Goal: Information Seeking & Learning: Learn about a topic

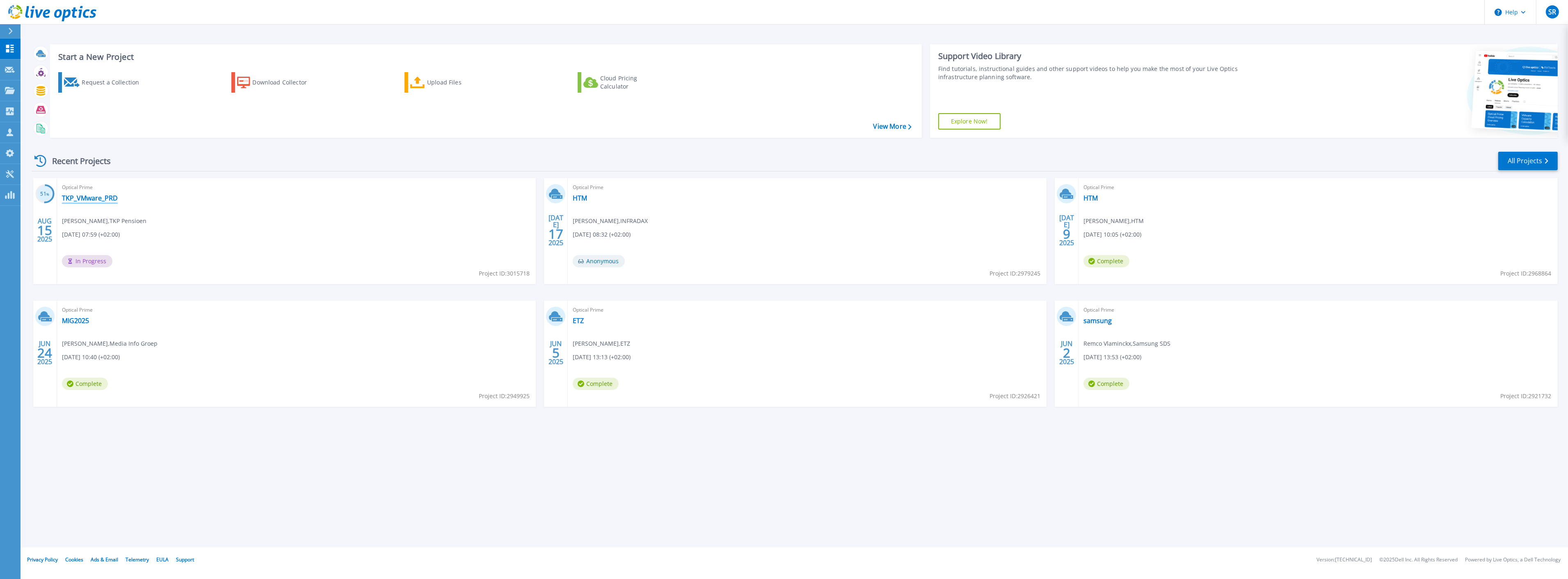
click at [97, 198] on link "TKP_VMware_PRD" at bounding box center [89, 197] width 56 height 8
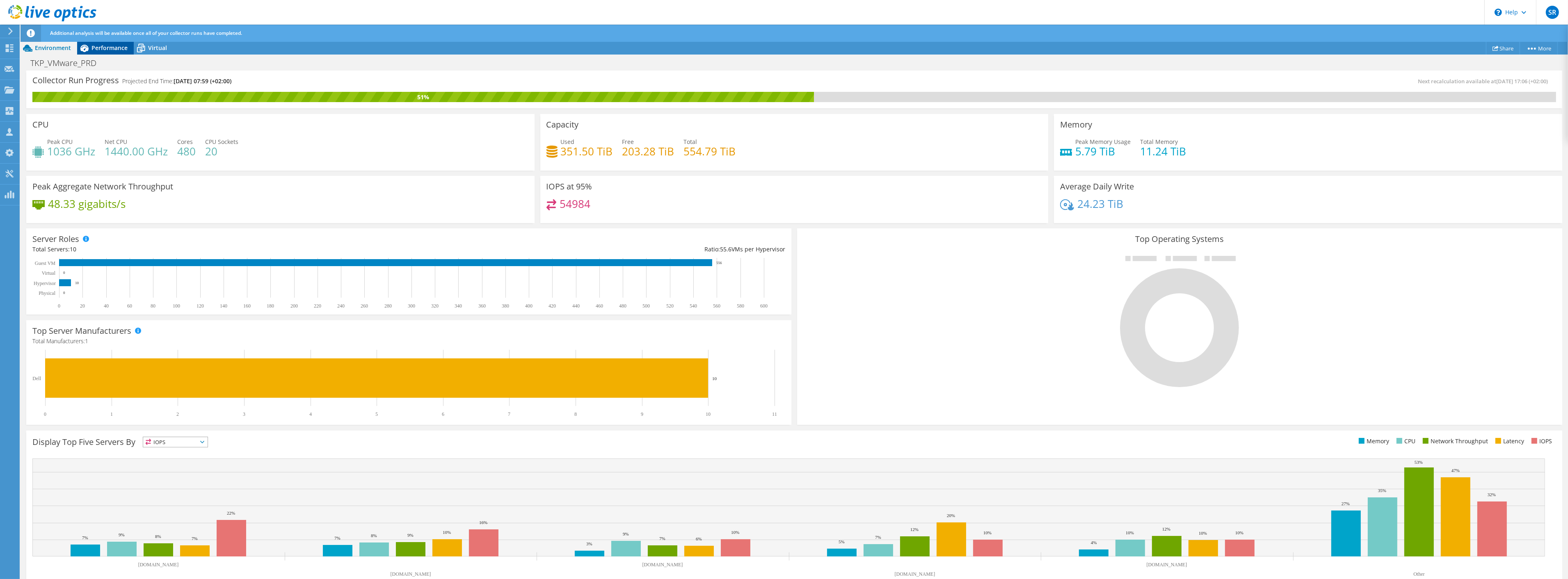
click at [106, 49] on span "Performance" at bounding box center [110, 47] width 36 height 8
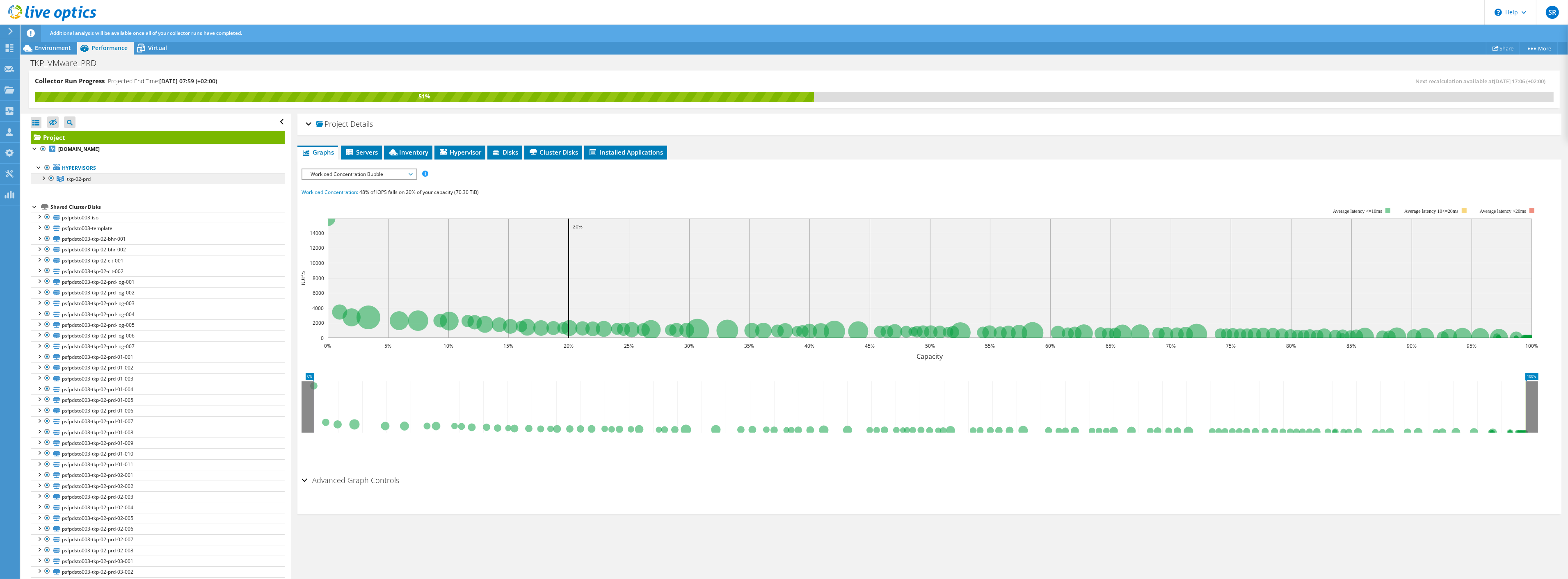
click at [74, 178] on span "tkp-02-prd" at bounding box center [78, 179] width 24 height 7
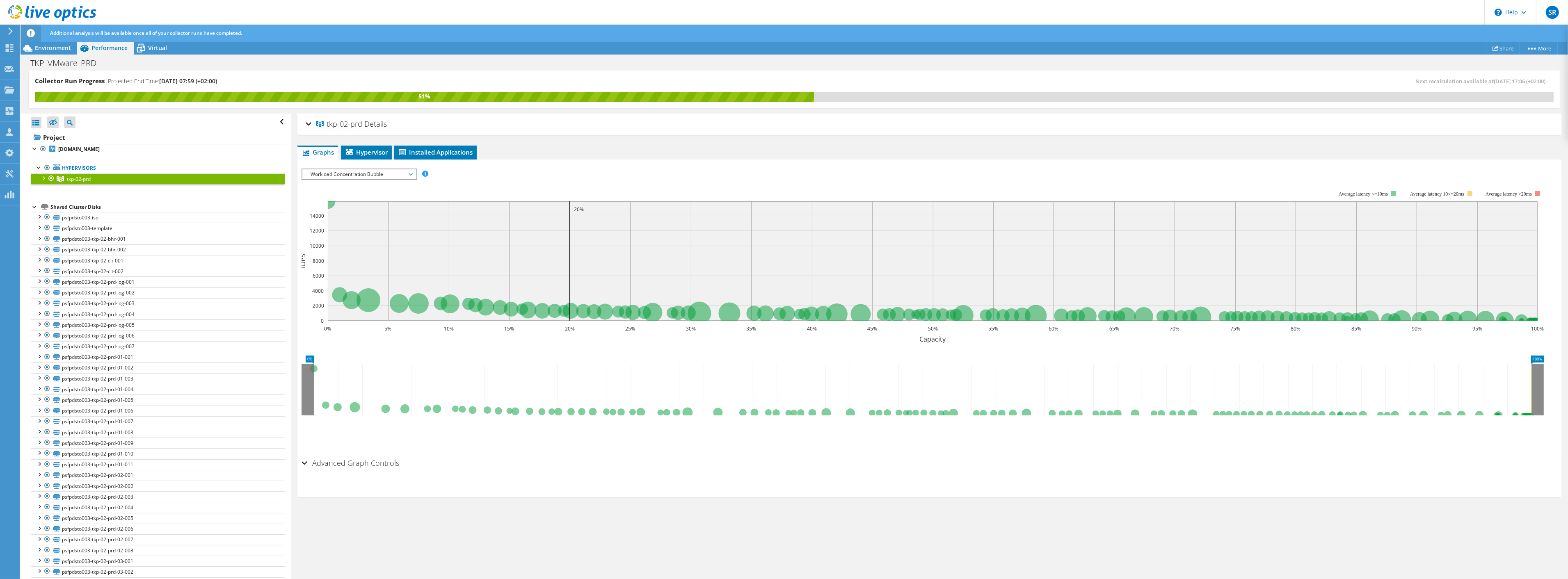
click at [388, 171] on span "Workload Concentration Bubble" at bounding box center [359, 174] width 105 height 10
click at [322, 229] on li "CPU Percentage" at bounding box center [359, 234] width 114 height 10
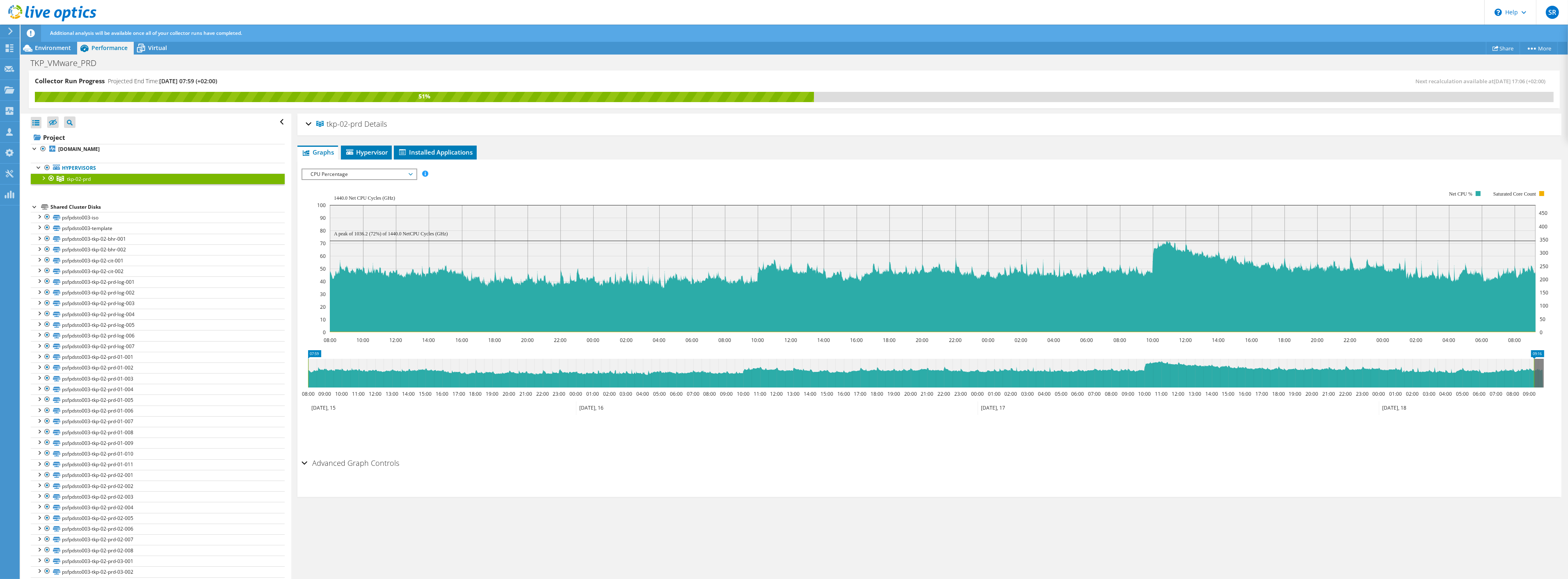
click at [392, 171] on span "CPU Percentage" at bounding box center [359, 174] width 105 height 10
click at [329, 240] on li "Memory" at bounding box center [359, 243] width 114 height 10
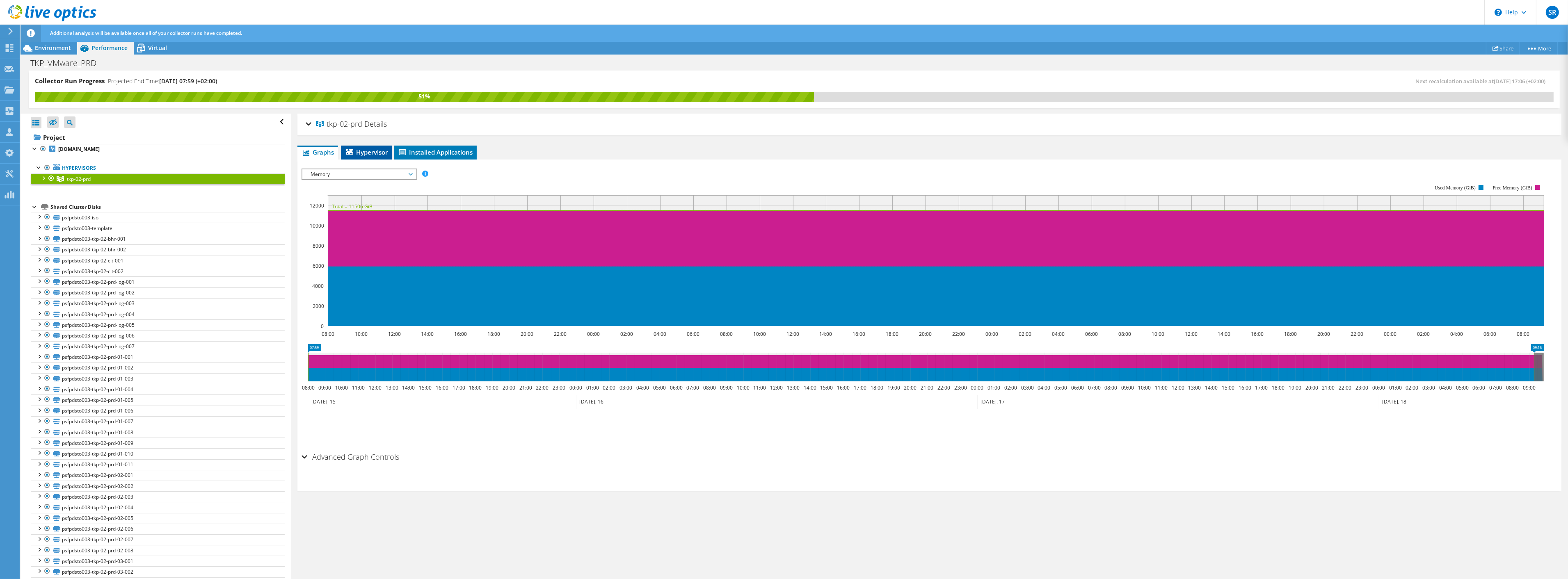
click at [363, 149] on span "Hypervisor" at bounding box center [366, 152] width 43 height 8
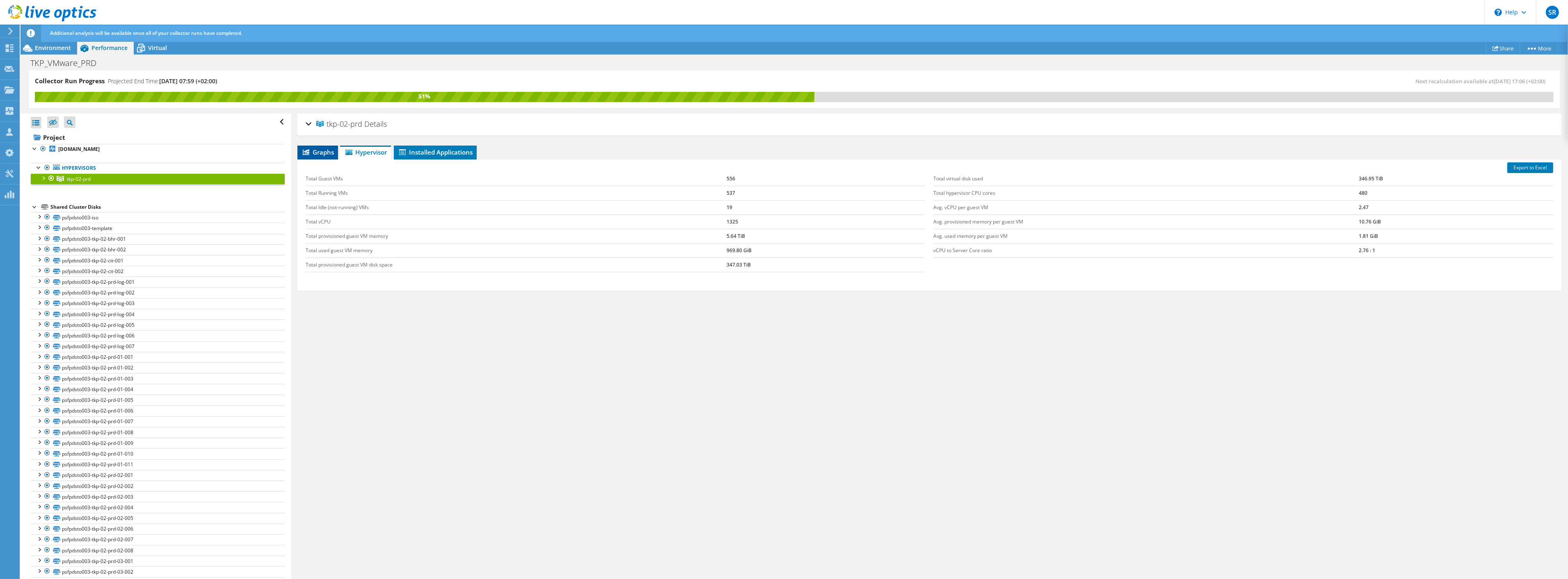
click at [317, 149] on span "Graphs" at bounding box center [317, 152] width 33 height 8
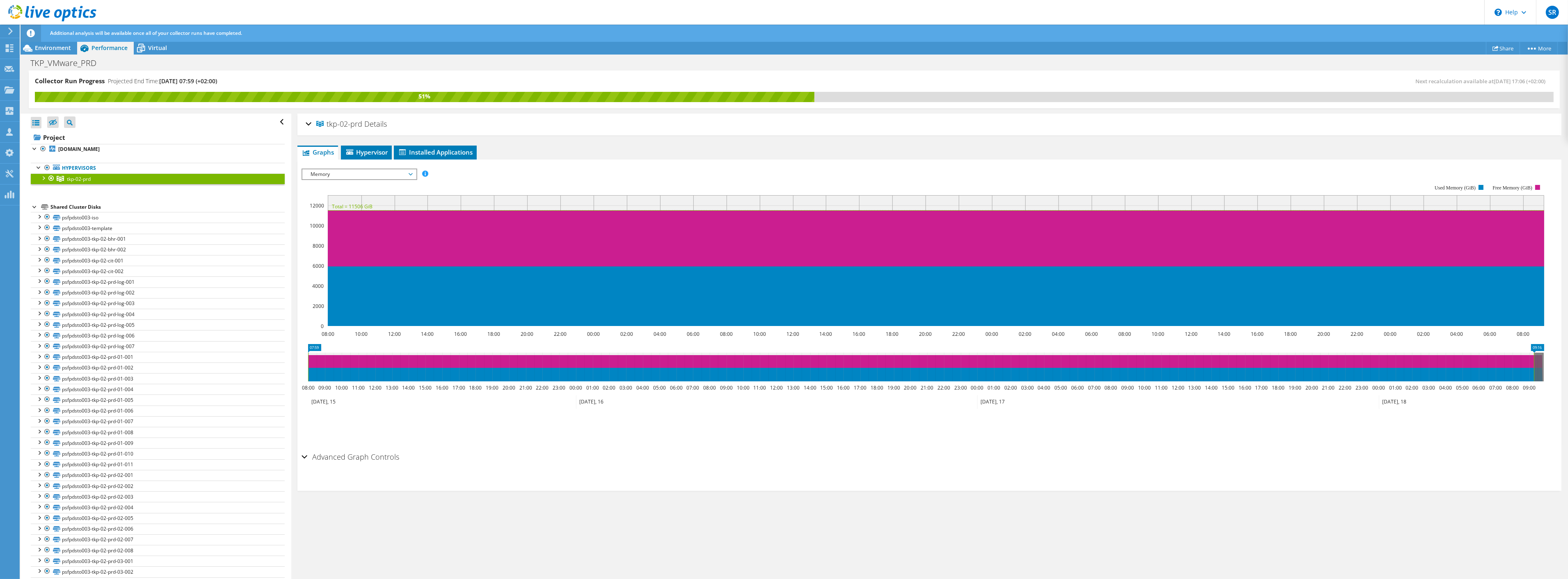
click at [376, 171] on span "Memory" at bounding box center [359, 174] width 105 height 10
click at [339, 202] on li "CPU Percentage" at bounding box center [359, 204] width 114 height 10
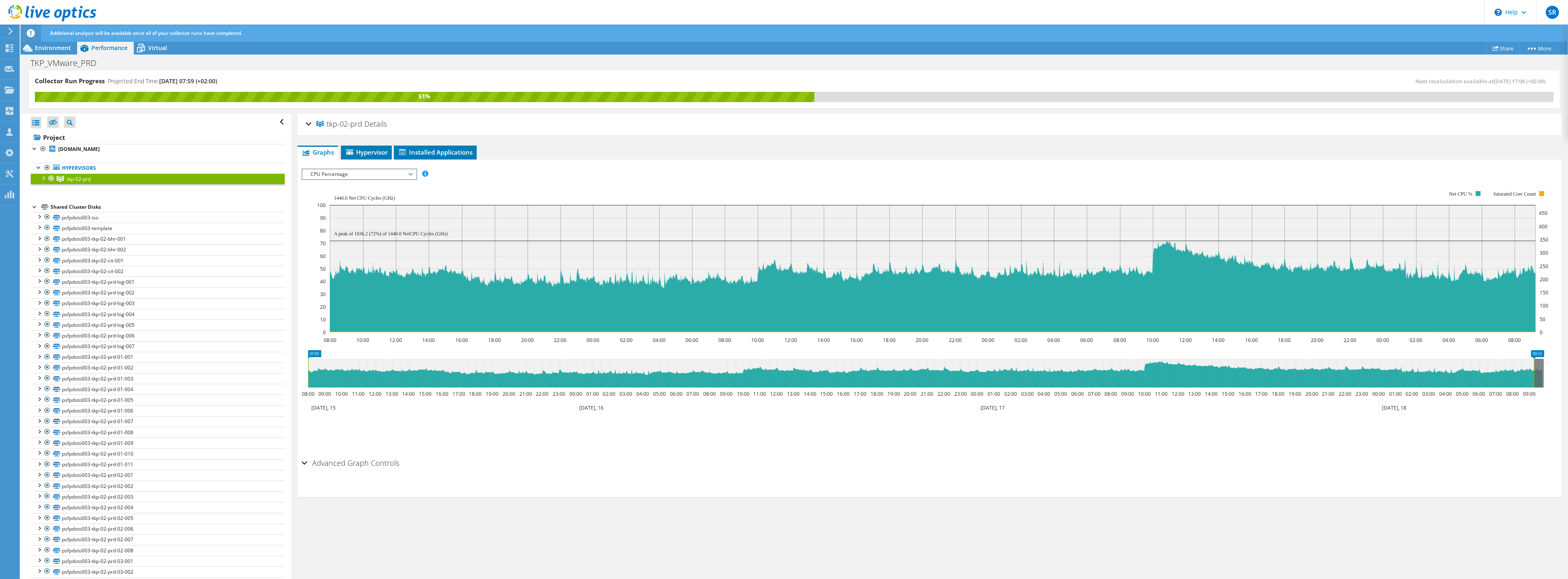
click at [303, 460] on div "Advanced Graph Controls" at bounding box center [929, 464] width 1256 height 17
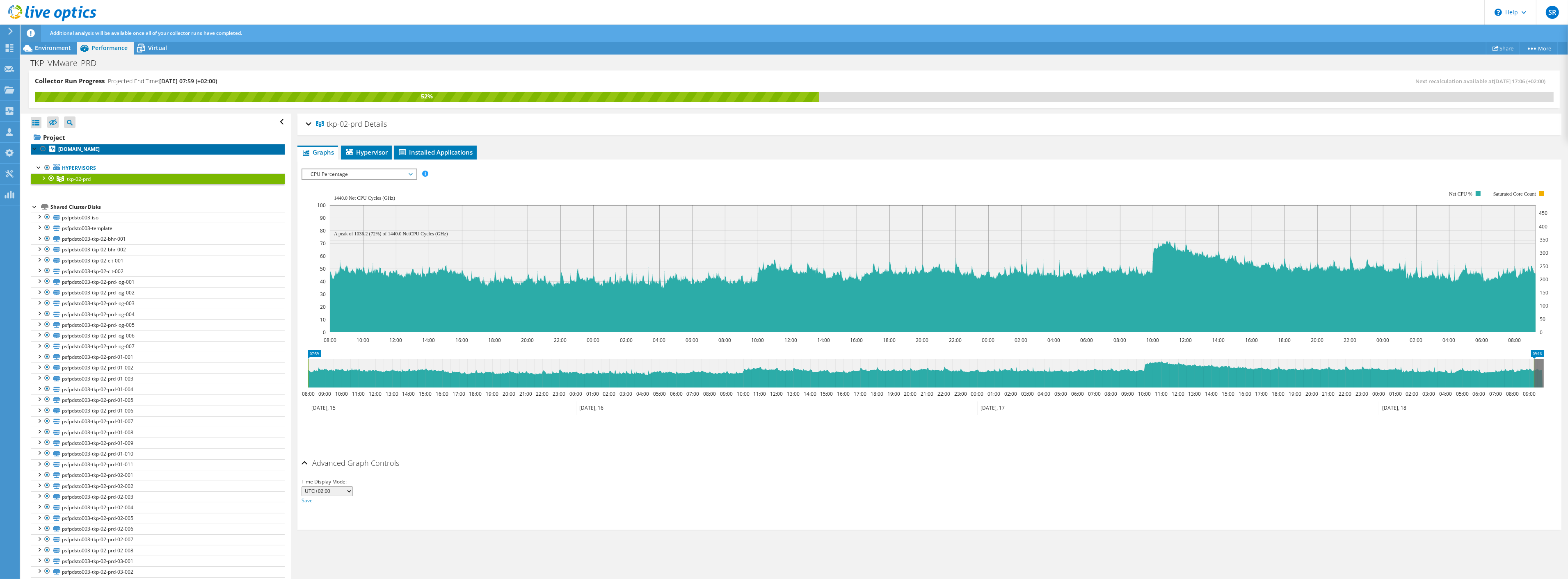
click at [73, 151] on b "[DOMAIN_NAME]" at bounding box center [78, 149] width 41 height 7
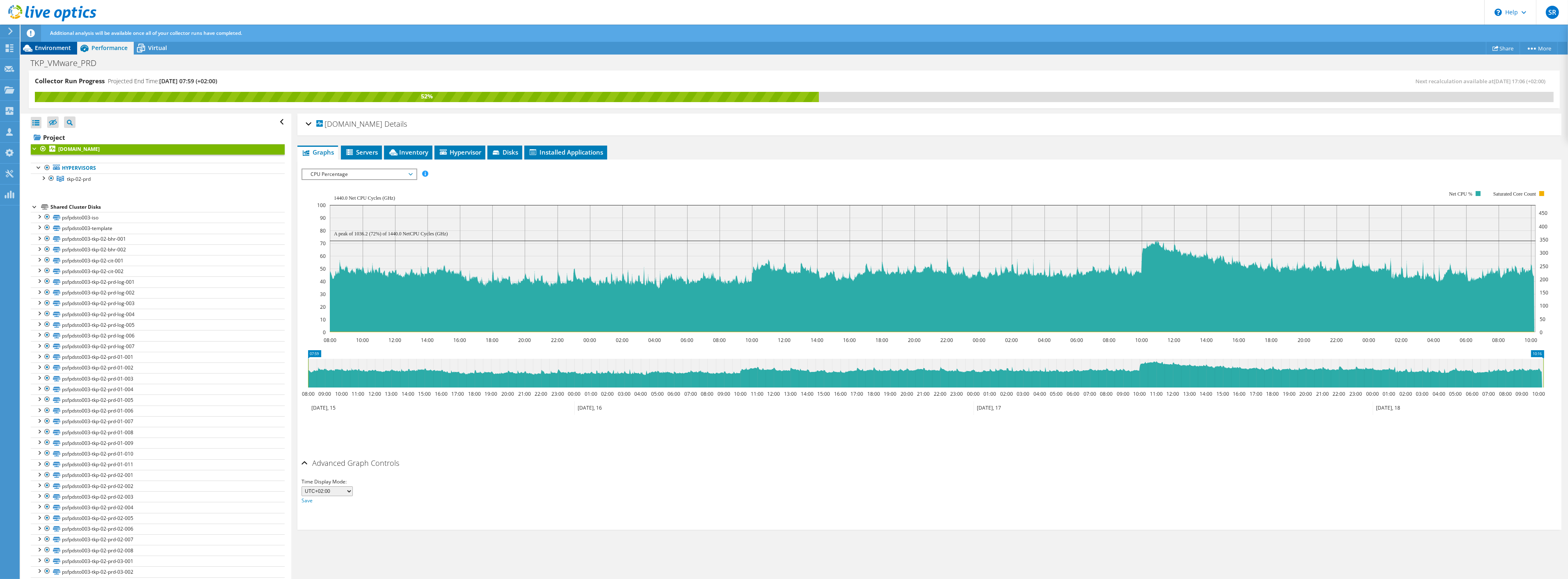
click at [53, 48] on span "Environment" at bounding box center [53, 47] width 36 height 8
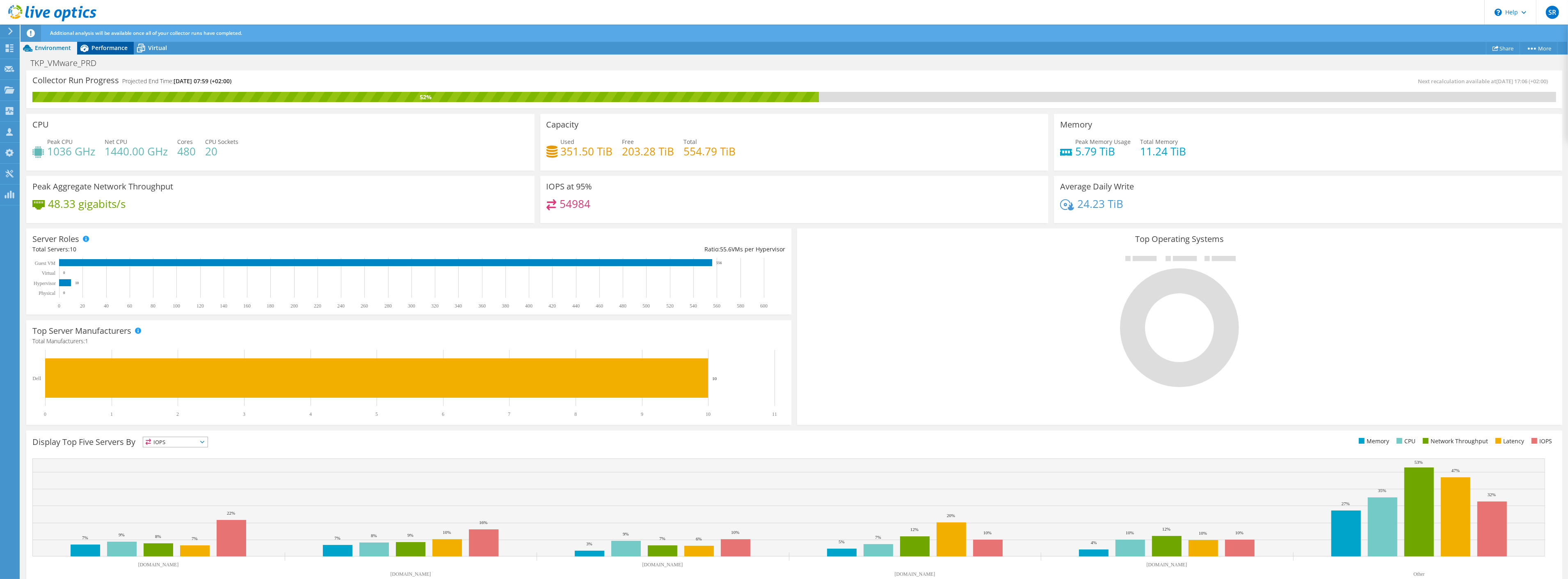
click at [102, 48] on span "Performance" at bounding box center [110, 47] width 36 height 8
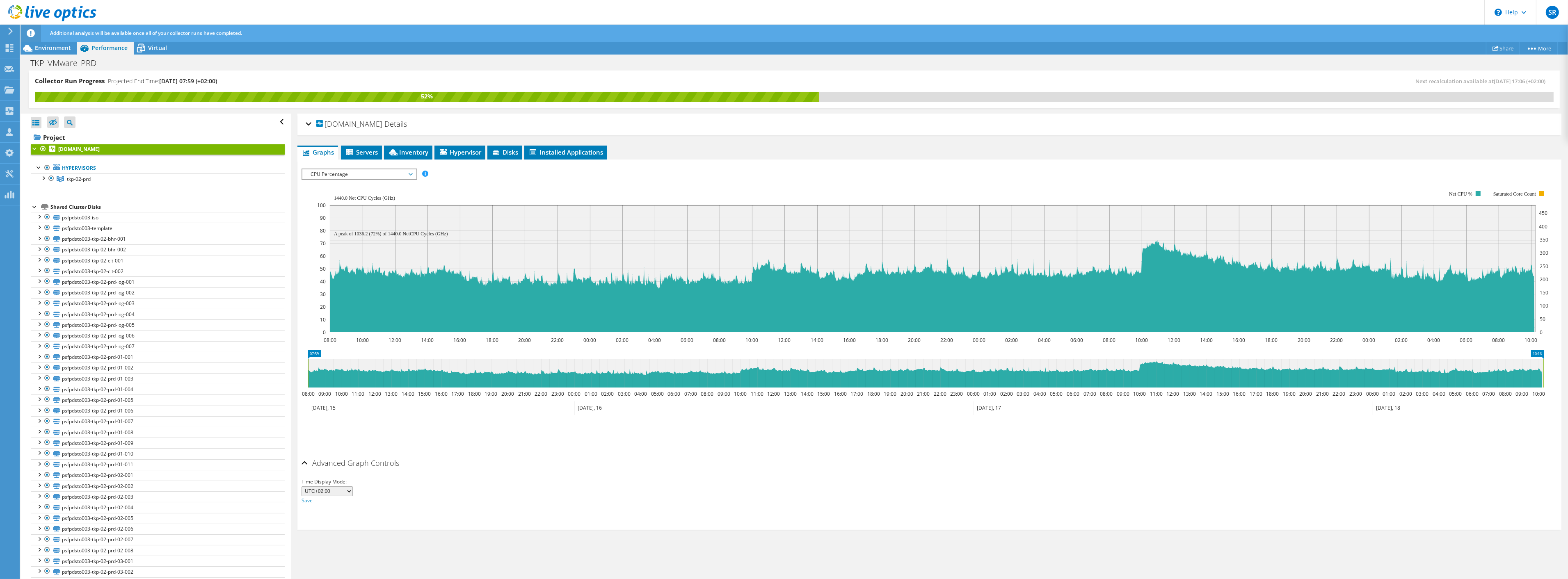
click at [383, 177] on span "CPU Percentage" at bounding box center [359, 174] width 105 height 10
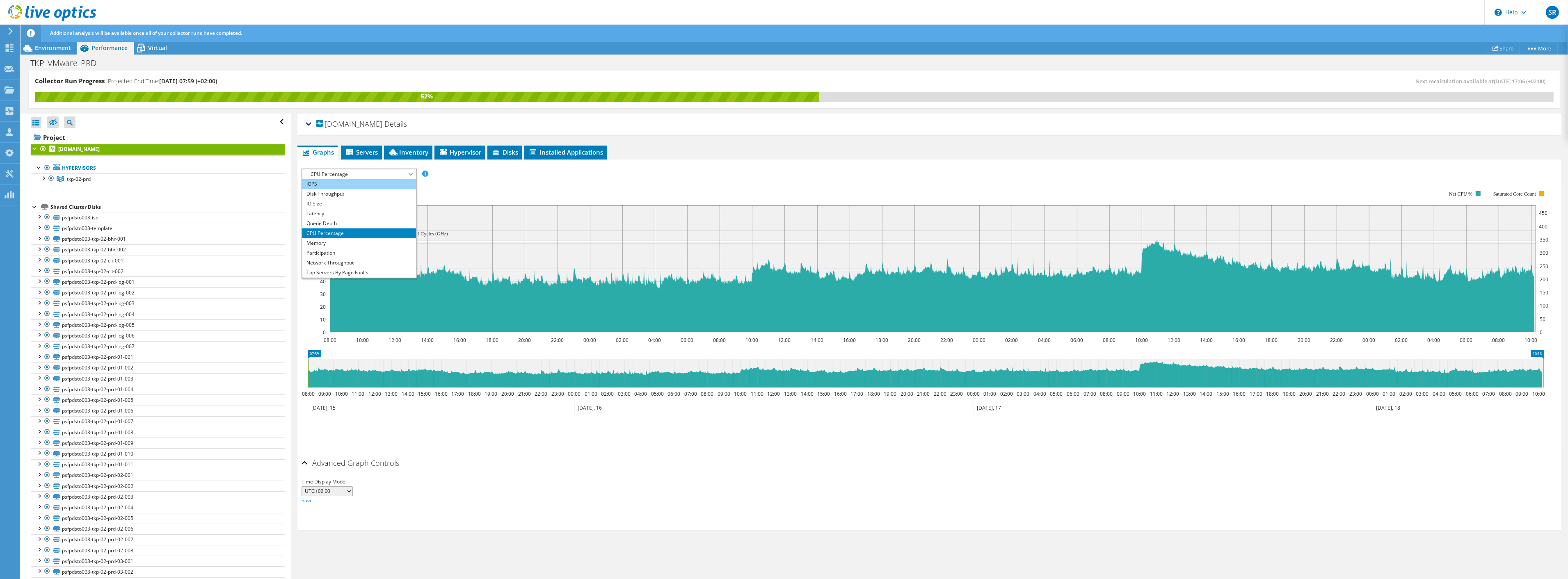
click at [327, 181] on li "IOPS" at bounding box center [359, 184] width 114 height 10
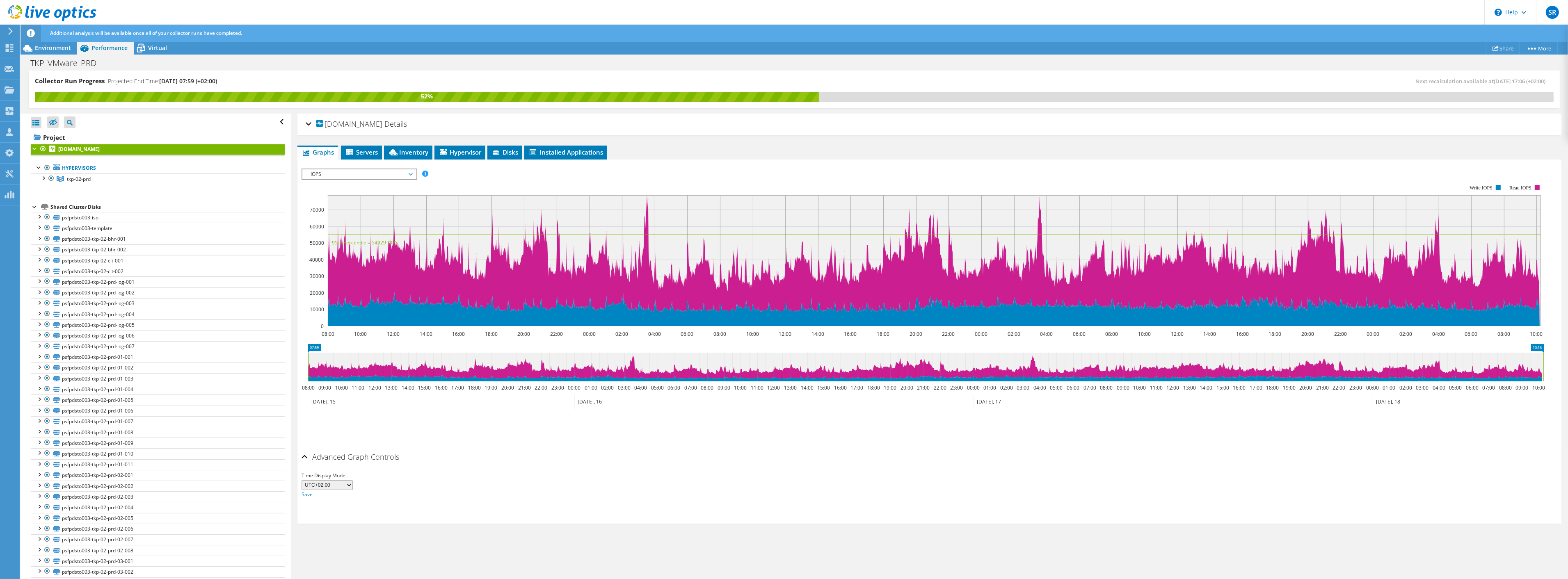
click at [364, 171] on span "IOPS" at bounding box center [359, 174] width 105 height 10
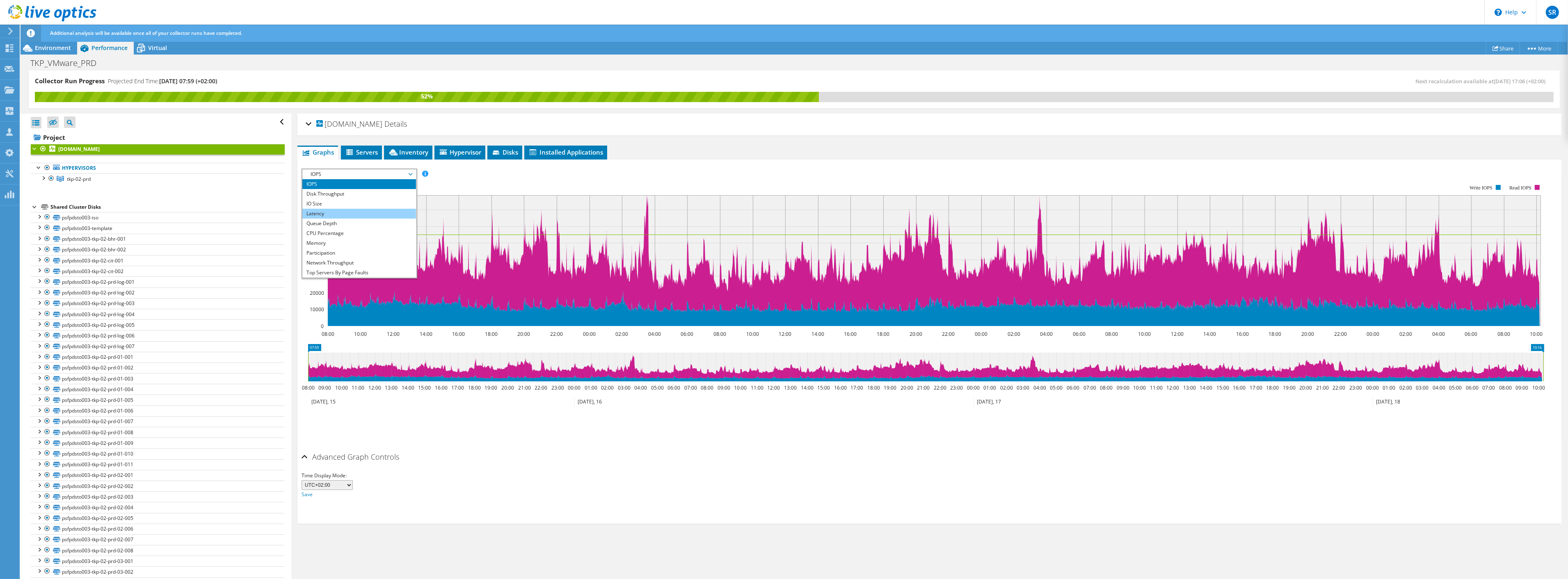
click at [335, 213] on li "Latency" at bounding box center [359, 214] width 114 height 10
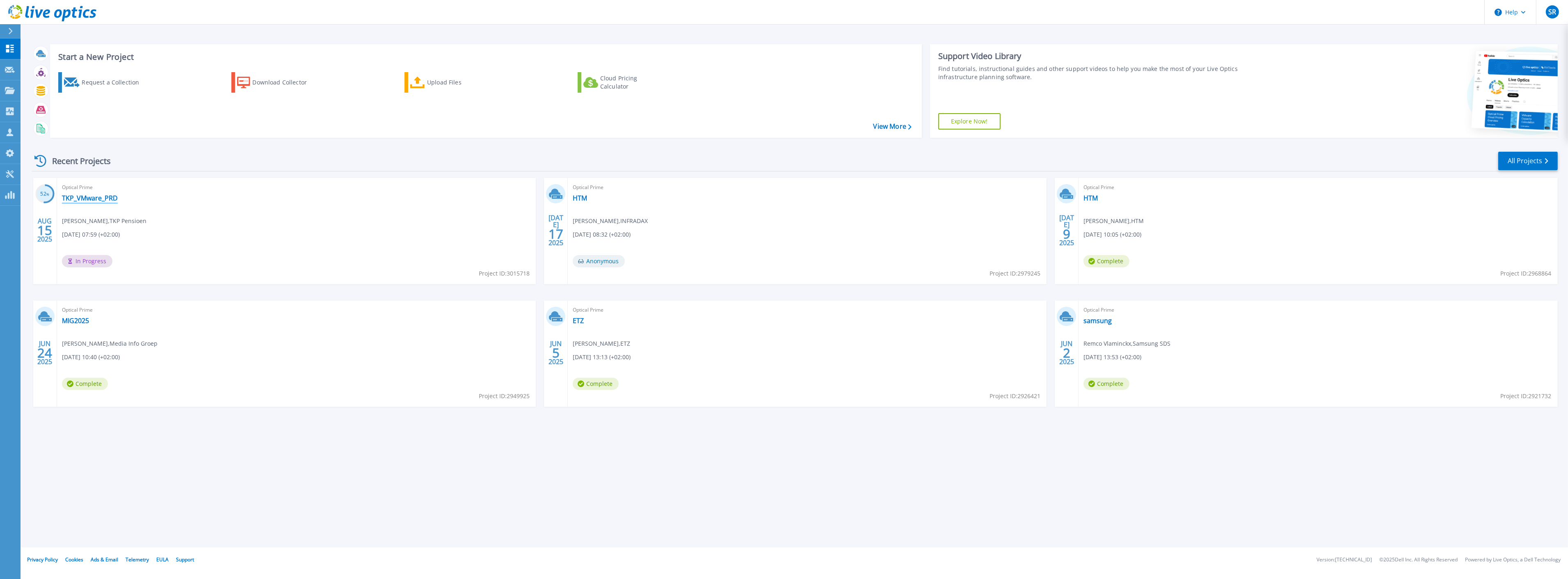
click at [75, 200] on link "TKP_VMware_PRD" at bounding box center [89, 197] width 56 height 8
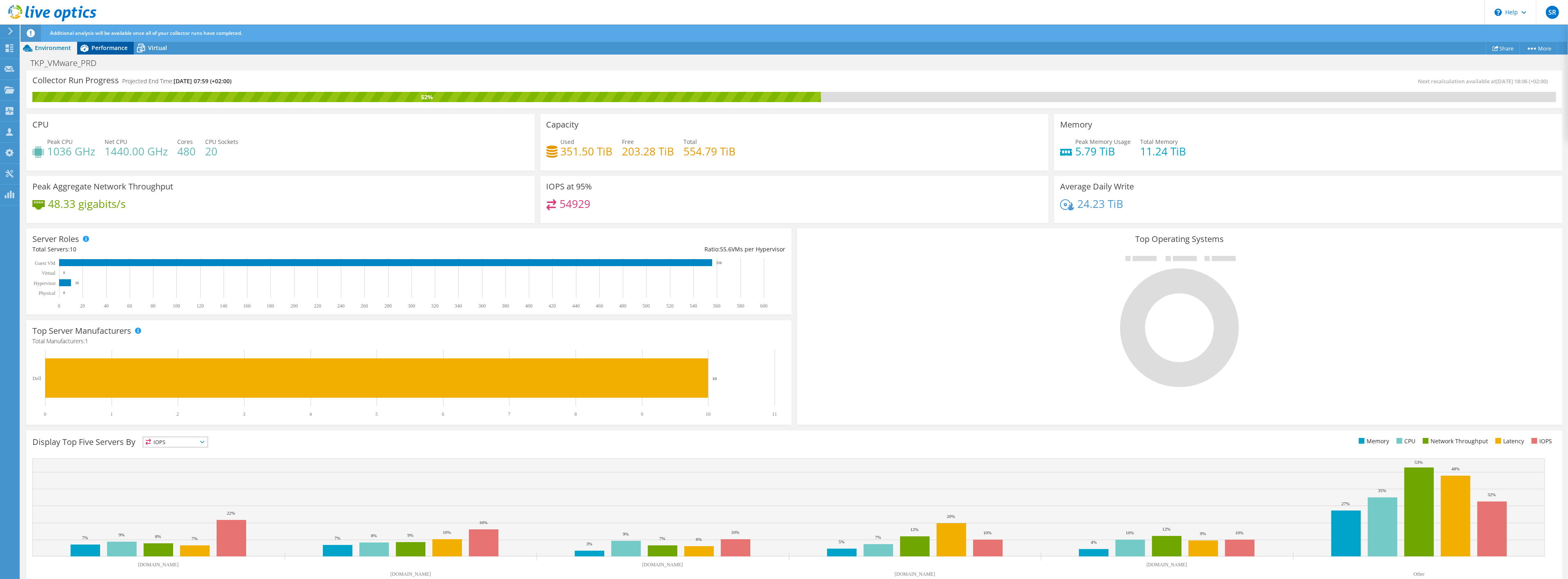
click at [108, 49] on span "Performance" at bounding box center [110, 47] width 36 height 8
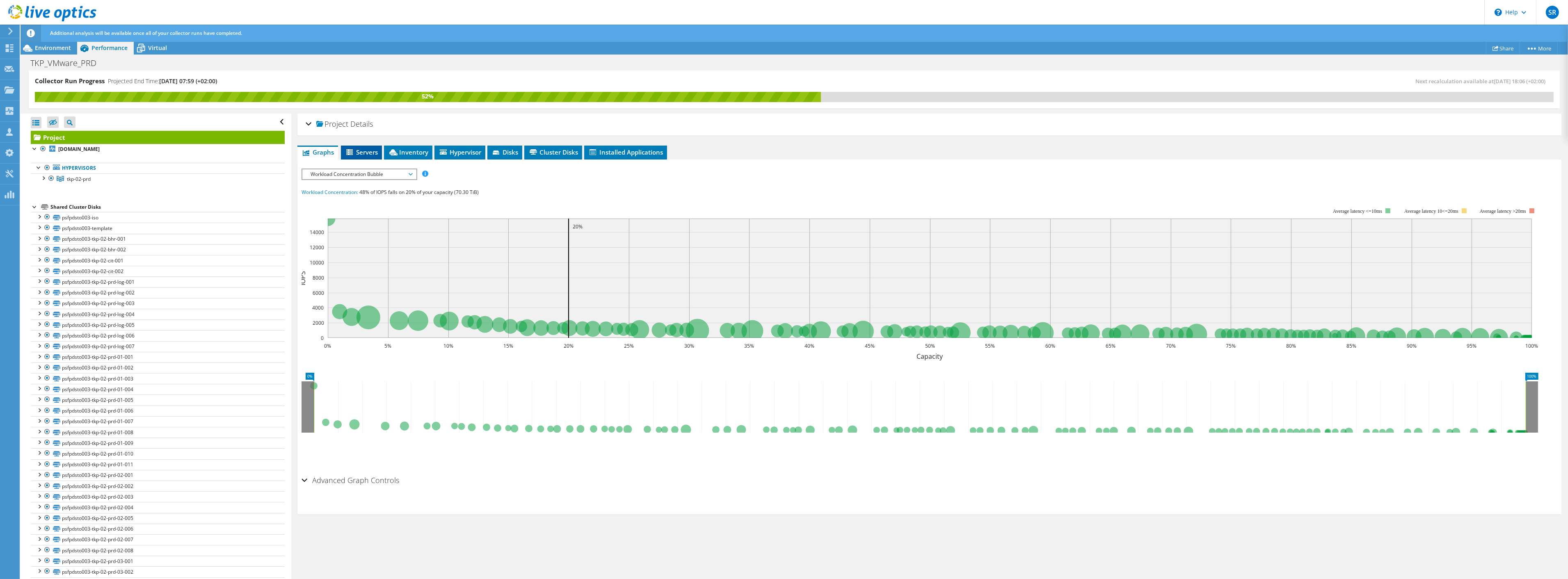
click at [367, 152] on span "Servers" at bounding box center [361, 152] width 33 height 8
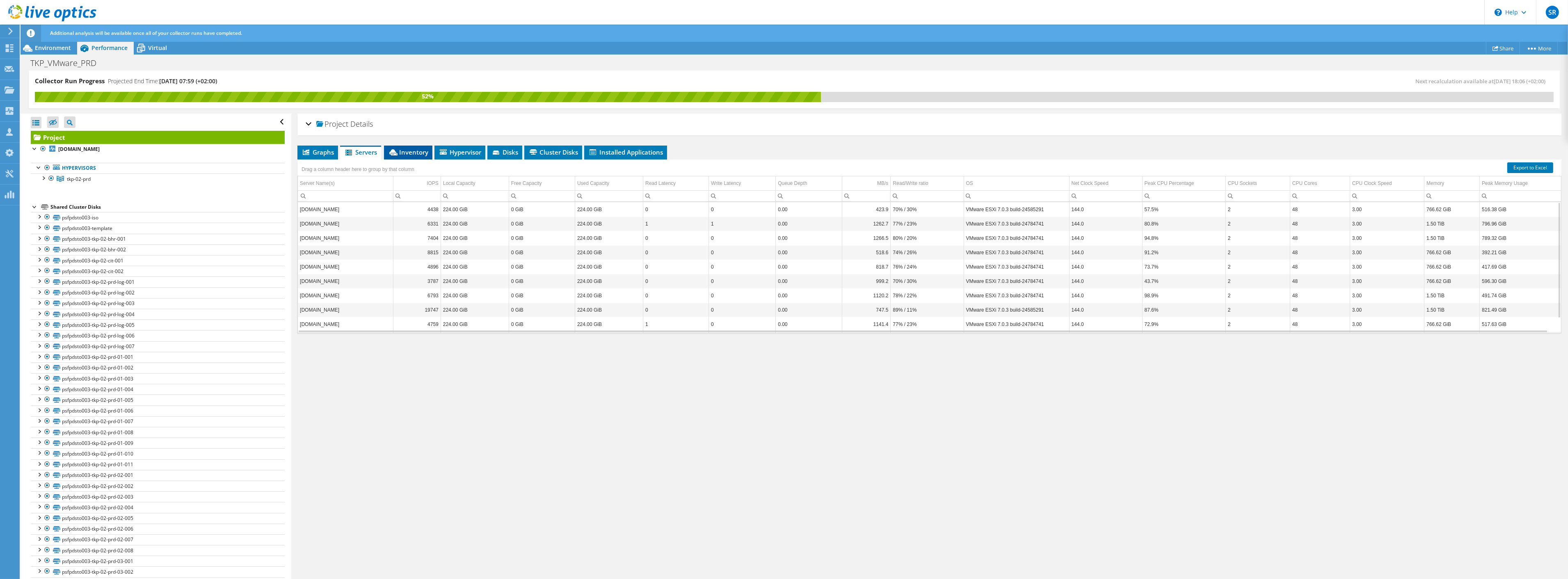
click at [409, 150] on span "Inventory" at bounding box center [408, 152] width 40 height 8
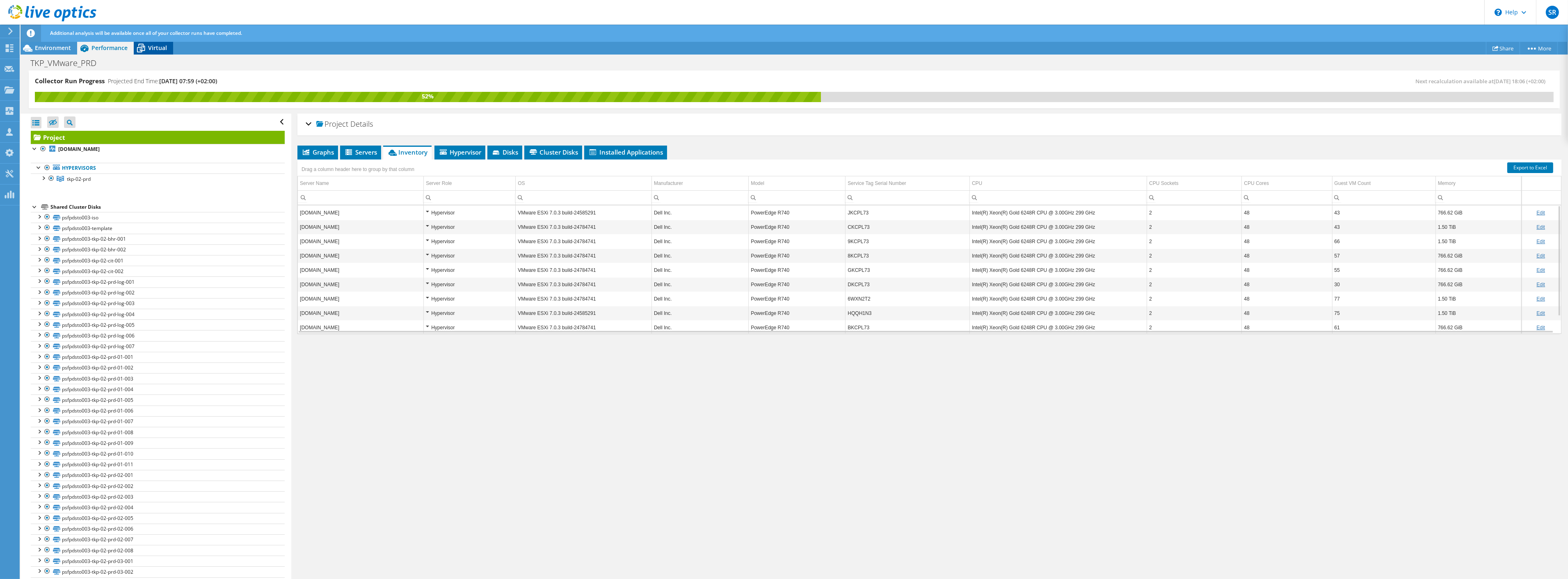
click at [156, 46] on span "Virtual" at bounding box center [158, 47] width 19 height 8
